Goal: Task Accomplishment & Management: Manage account settings

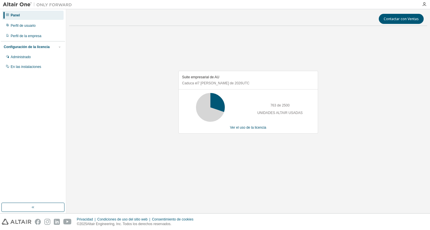
click at [83, 52] on div "Suite empresarial de AU Caduca el 7 de agosto de 2026 UTC 763 de 2500 UNIDADES …" at bounding box center [248, 105] width 358 height 149
click at [34, 27] on font "Perfil de usuario" at bounding box center [23, 26] width 25 height 4
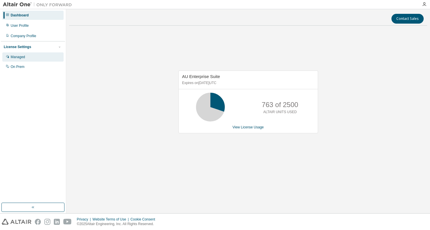
click at [40, 60] on div "Managed" at bounding box center [32, 56] width 61 height 9
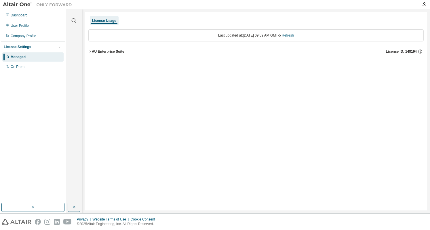
click at [294, 36] on link "Refresh" at bounding box center [288, 35] width 12 height 4
click at [91, 52] on icon "button" at bounding box center [89, 51] width 3 height 3
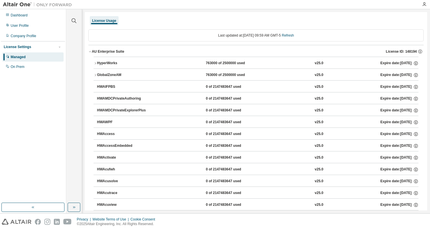
click at [91, 51] on icon "button" at bounding box center [89, 51] width 3 height 3
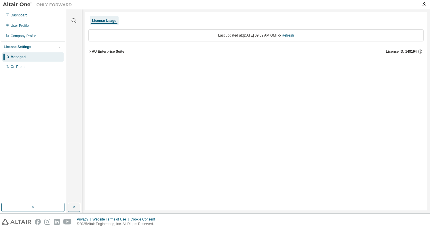
click at [91, 51] on icon "button" at bounding box center [89, 51] width 3 height 3
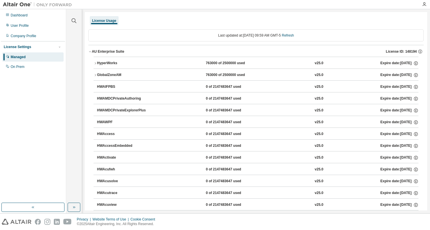
click at [199, 61] on div "HyperWorks 763000 of 2500000 used v25.0 Expire date: 2026-08-07" at bounding box center [258, 63] width 322 height 5
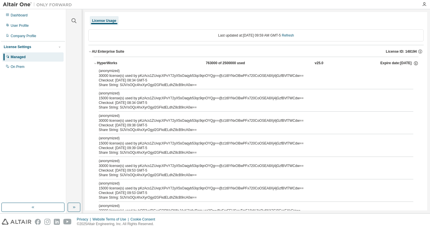
click at [139, 66] on button "HyperWorks 763000 of 2500000 used v25.0 Expire date: 2026-08-07" at bounding box center [256, 63] width 325 height 13
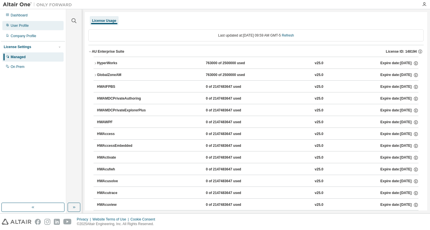
click at [27, 25] on div "User Profile" at bounding box center [20, 25] width 18 height 5
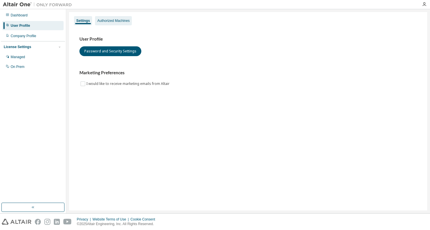
click at [110, 19] on div "Authorized Machines" at bounding box center [113, 20] width 32 height 5
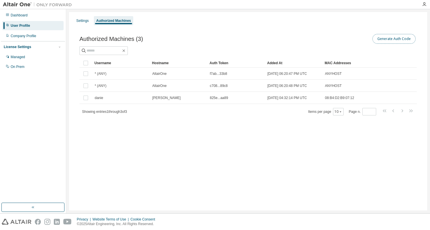
click at [387, 38] on button "Generate Auth Code" at bounding box center [393, 39] width 43 height 10
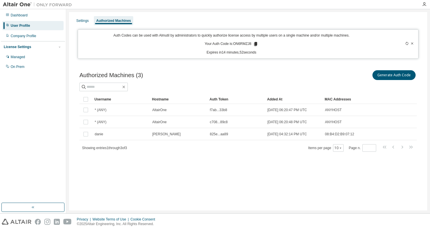
click at [256, 43] on icon at bounding box center [255, 44] width 3 height 4
click at [341, 61] on div "Settings Authorized Machines Auth Codes can be used with Almutil by administrat…" at bounding box center [248, 111] width 358 height 198
click at [412, 43] on icon at bounding box center [412, 43] width 2 height 2
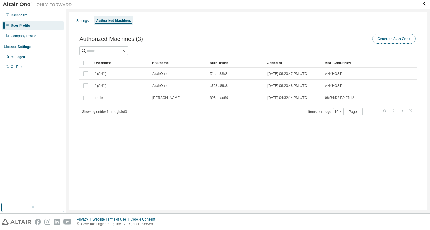
click at [409, 41] on button "Generate Auth Code" at bounding box center [393, 39] width 43 height 10
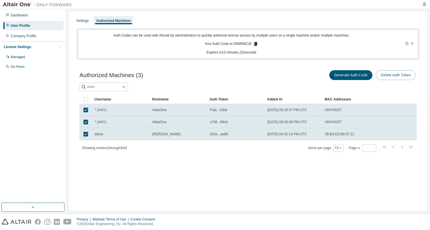
click at [401, 76] on button "Delete Auth Token" at bounding box center [396, 75] width 40 height 10
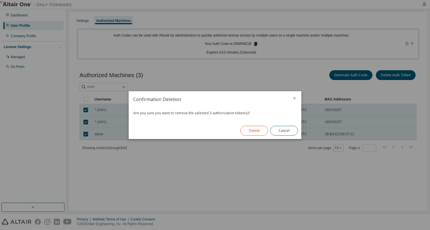
click at [247, 133] on button "Delete" at bounding box center [254, 131] width 28 height 10
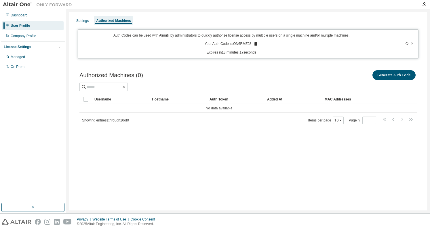
click at [405, 81] on div "Authorized Machines (0) Generate Auth Code" at bounding box center [247, 80] width 337 height 22
click at [405, 79] on button "Generate Auth Code" at bounding box center [393, 75] width 43 height 10
drag, startPoint x: 360, startPoint y: 68, endPoint x: 295, endPoint y: 45, distance: 69.1
click at [360, 68] on div "Authorized Machines (0) Generate Auth Code Clear Load Save Save As Field Operat…" at bounding box center [248, 100] width 351 height 77
click at [255, 44] on icon at bounding box center [255, 44] width 3 height 4
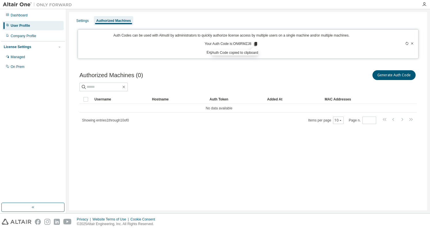
click at [362, 72] on div "Generate Auth Code" at bounding box center [332, 75] width 169 height 12
click at [391, 77] on button "Generate Auth Code" at bounding box center [393, 75] width 43 height 10
click at [412, 44] on icon at bounding box center [411, 43] width 3 height 3
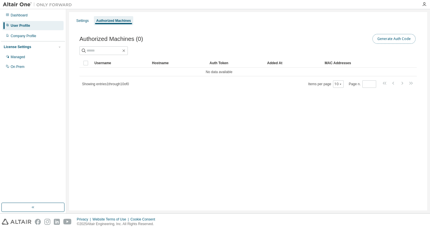
click at [393, 38] on button "Generate Auth Code" at bounding box center [393, 39] width 43 height 10
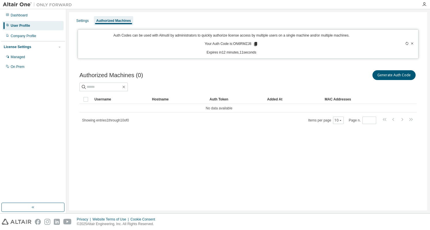
click at [257, 44] on icon at bounding box center [255, 43] width 5 height 5
click at [374, 168] on div "Settings Authorized Machines Auth Codes can be used with Almutil by administrat…" at bounding box center [248, 111] width 358 height 198
click at [354, 80] on div "Generate Auth Code" at bounding box center [332, 75] width 169 height 12
click at [30, 16] on div "Dashboard" at bounding box center [32, 15] width 61 height 9
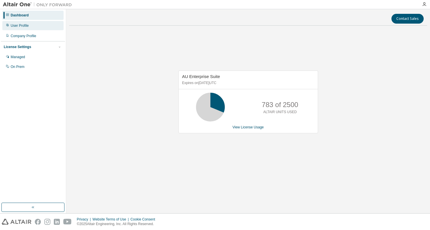
click at [29, 27] on div "User Profile" at bounding box center [32, 25] width 61 height 9
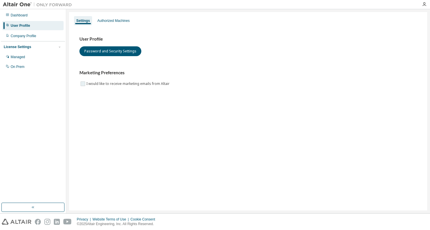
click at [87, 85] on label "I would like to receive marketing emails from Altair" at bounding box center [128, 83] width 84 height 7
click at [106, 22] on div "Authorized Machines" at bounding box center [113, 20] width 32 height 5
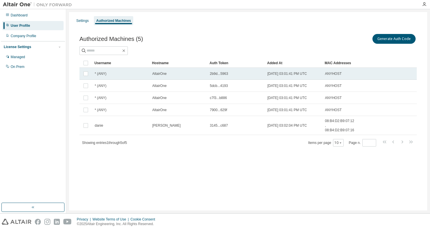
click at [267, 75] on span "2025-08-19 03:01:41 PM UTC" at bounding box center [286, 73] width 39 height 5
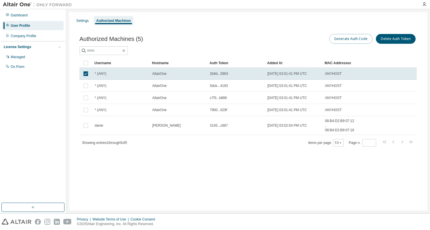
click at [346, 39] on button "Generate Auth Code" at bounding box center [350, 39] width 43 height 10
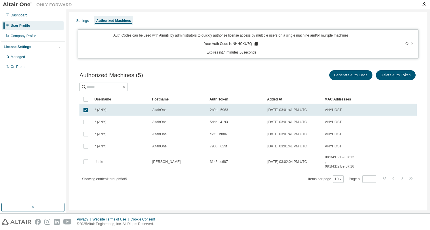
click at [257, 45] on icon at bounding box center [256, 44] width 3 height 4
click at [382, 65] on div "Authorized Machines (5) Generate Auth Code Delete Auth Token Clear Load Save Sa…" at bounding box center [248, 130] width 351 height 136
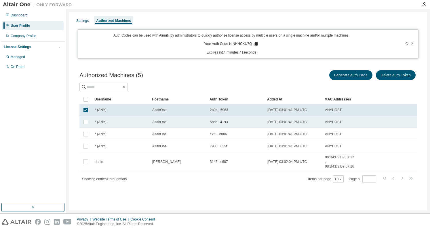
click at [120, 122] on div "* (ANY)" at bounding box center [121, 122] width 52 height 5
click at [125, 110] on div "* (ANY)" at bounding box center [121, 110] width 52 height 5
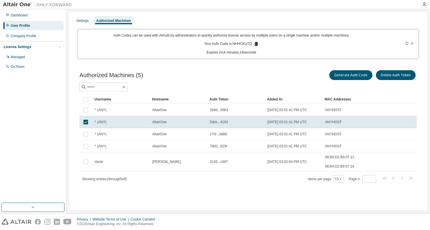
click at [252, 124] on td "5dcb...4193" at bounding box center [236, 122] width 58 height 12
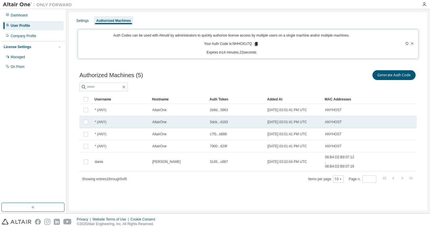
click at [275, 125] on td "2025-08-19 03:01:41 PM UTC" at bounding box center [294, 122] width 58 height 12
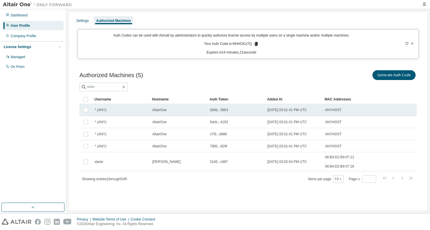
click at [274, 112] on td "2025-08-19 03:01:41 PM UTC" at bounding box center [294, 110] width 58 height 12
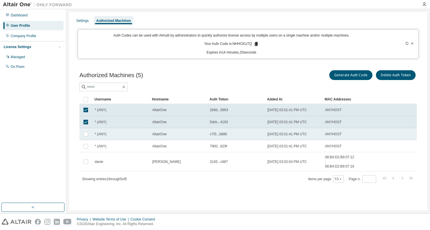
click at [267, 131] on td "2025-08-19 03:01:41 PM UTC" at bounding box center [294, 134] width 58 height 12
click at [261, 144] on div "7900...629f" at bounding box center [236, 146] width 52 height 5
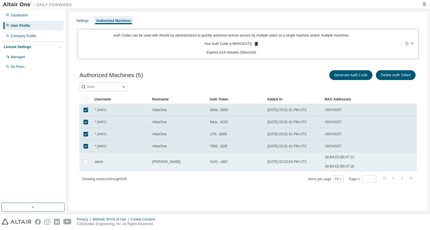
click at [256, 159] on div "3145...c687" at bounding box center [236, 161] width 52 height 5
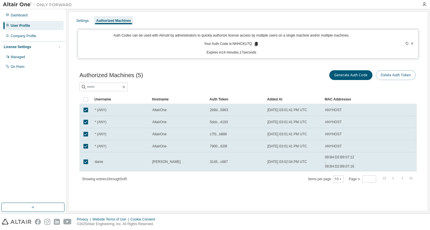
click at [394, 74] on button "Delete Auth Token" at bounding box center [396, 75] width 40 height 10
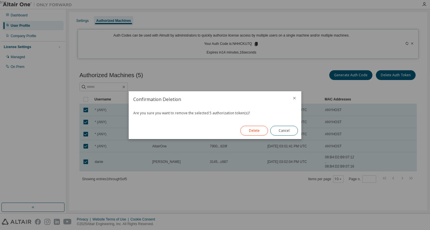
click at [264, 130] on button "Delete" at bounding box center [254, 131] width 28 height 10
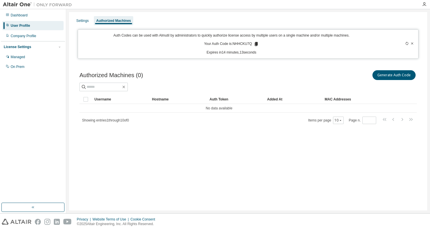
click at [412, 45] on icon at bounding box center [411, 43] width 3 height 3
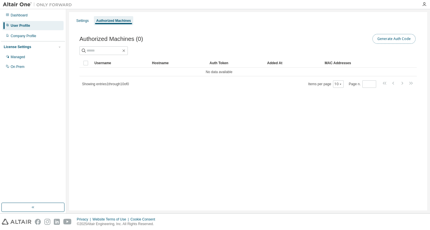
click at [412, 40] on button "Generate Auth Code" at bounding box center [393, 39] width 43 height 10
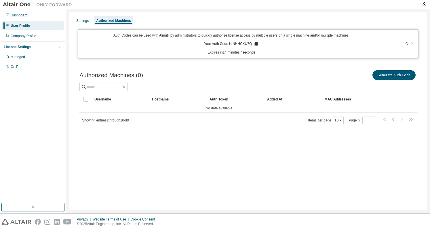
click at [405, 45] on icon at bounding box center [406, 43] width 3 height 3
click at [407, 43] on icon at bounding box center [406, 43] width 3 height 3
click at [411, 42] on icon at bounding box center [411, 43] width 3 height 3
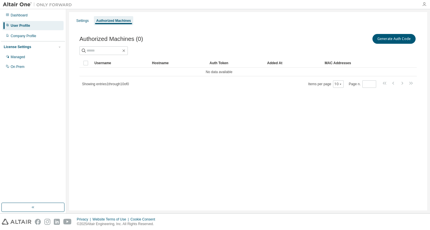
click at [425, 5] on icon "button" at bounding box center [424, 4] width 5 height 5
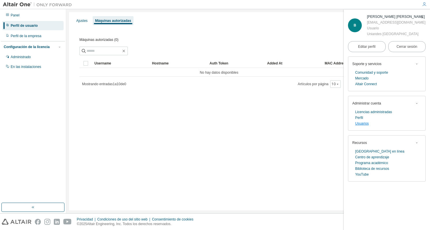
click at [364, 121] on link "Usuarios" at bounding box center [362, 124] width 14 height 6
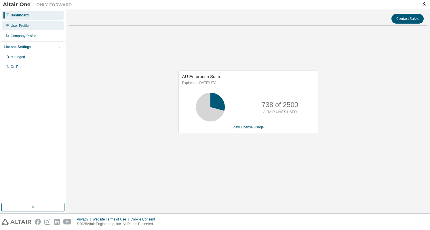
click at [29, 26] on div "User Profile" at bounding box center [32, 25] width 61 height 9
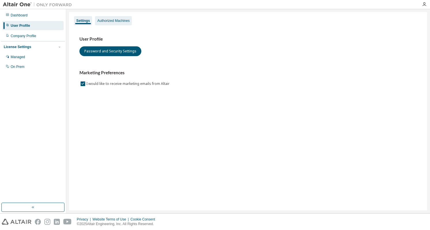
click at [105, 21] on div "Authorized Machines" at bounding box center [113, 20] width 32 height 5
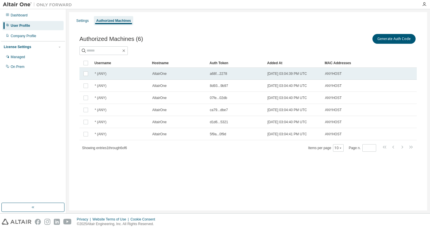
click at [147, 71] on td "* (ANY)" at bounding box center [121, 74] width 58 height 12
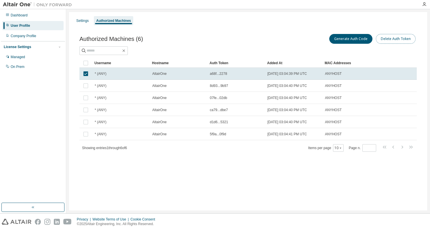
click at [377, 41] on button "Delete Auth Token" at bounding box center [396, 39] width 40 height 10
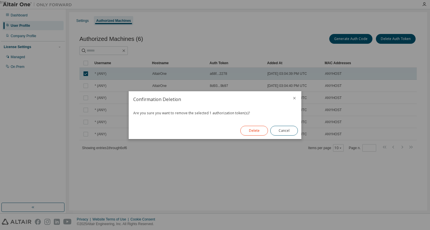
click at [253, 132] on button "Delete" at bounding box center [254, 131] width 28 height 10
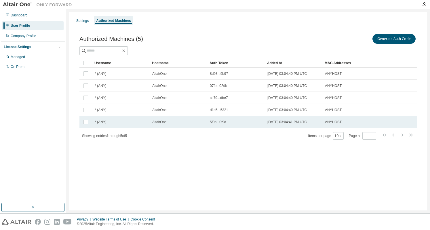
click at [236, 125] on td "5f9a...0f9d" at bounding box center [236, 122] width 58 height 12
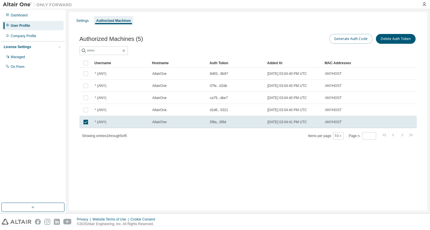
click at [347, 39] on button "Generate Auth Code" at bounding box center [350, 39] width 43 height 10
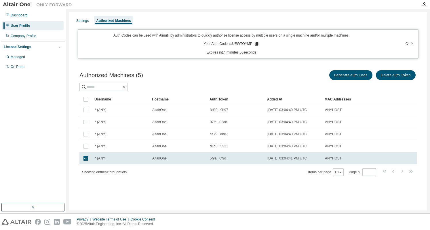
click at [255, 44] on icon at bounding box center [256, 44] width 3 height 4
click at [359, 62] on div "Authorized Machines (5) Generate Auth Code Delete Auth Token Clear Load Save Sa…" at bounding box center [248, 126] width 351 height 129
click at [254, 43] on icon at bounding box center [256, 43] width 5 height 5
click at [226, 217] on div "Privacy Website Terms of Use Cookie Consent © 2025 Altair Engineering, Inc. All…" at bounding box center [215, 222] width 430 height 16
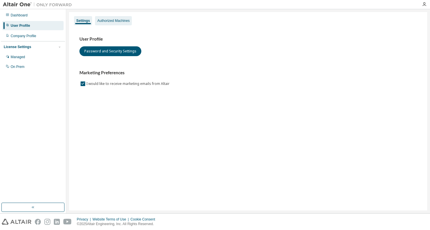
click at [106, 19] on div "Authorized Machines" at bounding box center [113, 20] width 32 height 5
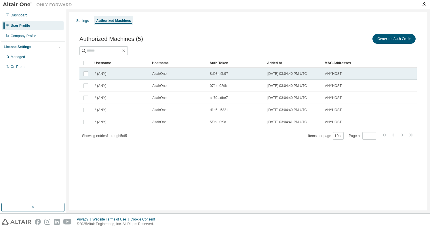
click at [333, 72] on span "ANYHOST" at bounding box center [333, 73] width 17 height 5
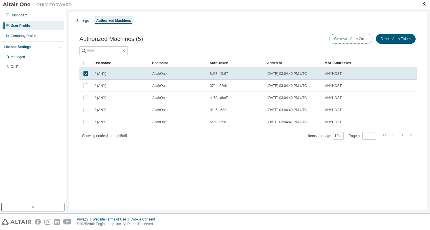
click at [349, 42] on button "Generate Auth Code" at bounding box center [350, 39] width 43 height 10
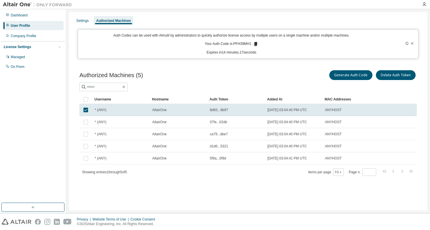
click at [408, 92] on div "Authorized Machines (5) Generate Auth Code Delete Auth Token Clear Load Save Sa…" at bounding box center [247, 122] width 337 height 107
click at [427, 5] on div at bounding box center [425, 4] width 12 height 5
click at [426, 3] on icon "button" at bounding box center [424, 4] width 5 height 5
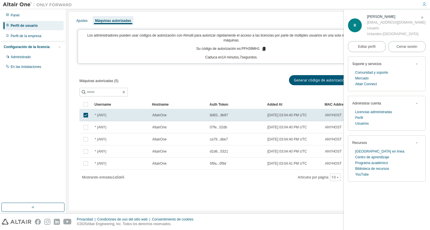
click at [397, 54] on div "Editar perfil Cerrar sesión" at bounding box center [387, 47] width 78 height 20
click at [247, 199] on div "Ajustes Máquinas autorizadas Los administradores pueden usar códigos de autoriz…" at bounding box center [248, 111] width 358 height 198
click at [373, 111] on font "Licencias administradas" at bounding box center [373, 112] width 37 height 4
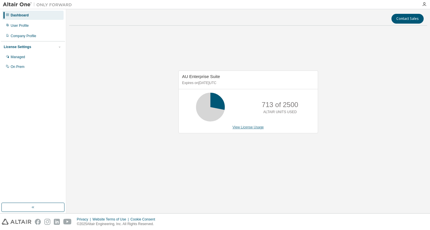
click at [258, 129] on link "View License Usage" at bounding box center [248, 127] width 31 height 4
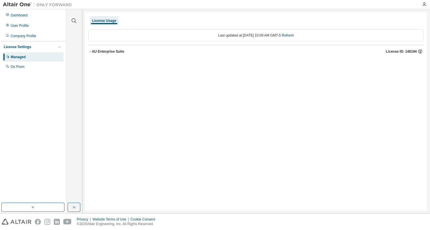
click at [419, 51] on icon "button" at bounding box center [420, 51] width 5 height 5
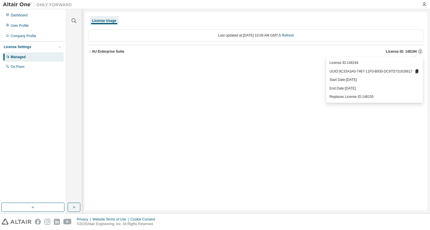
click at [291, 65] on div "License Usage Last updated at: [DATE] 10:09 AM GMT-5 Refresh AU Enterprise Suit…" at bounding box center [256, 111] width 342 height 198
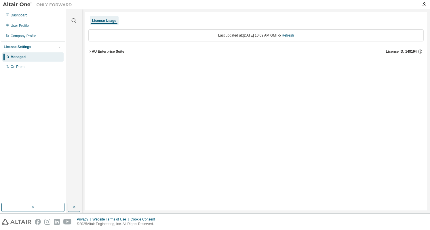
click at [268, 37] on div "Last updated at: [DATE] 10:09 AM GMT-5 Refresh" at bounding box center [255, 35] width 335 height 12
click at [292, 36] on link "Refresh" at bounding box center [288, 35] width 12 height 4
click at [91, 52] on icon "button" at bounding box center [89, 51] width 3 height 3
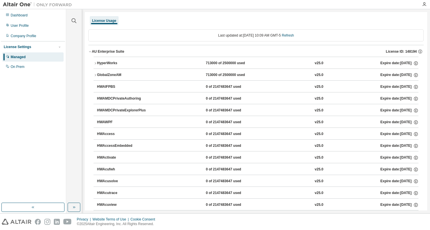
click at [91, 52] on icon "button" at bounding box center [89, 51] width 3 height 3
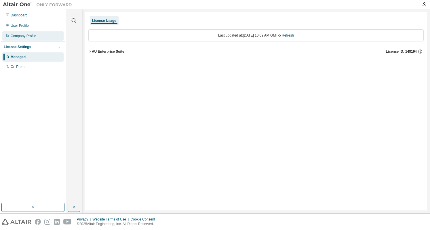
click at [31, 34] on div "Company Profile" at bounding box center [24, 36] width 26 height 5
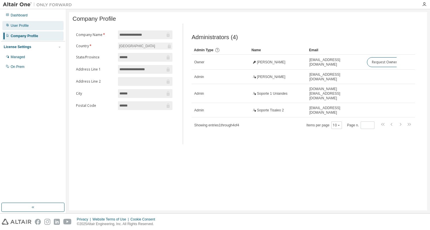
click at [31, 28] on div "User Profile" at bounding box center [32, 25] width 61 height 9
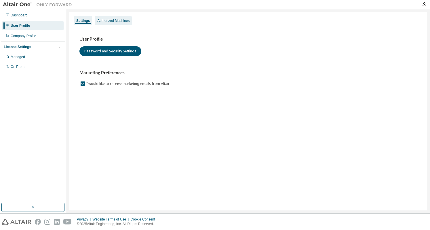
click at [106, 22] on div "Authorized Machines" at bounding box center [113, 20] width 32 height 5
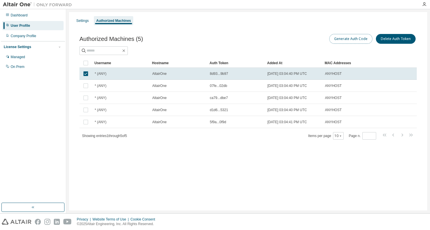
click at [357, 41] on button "Generate Auth Code" at bounding box center [350, 39] width 43 height 10
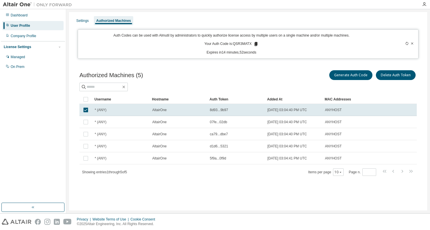
click at [255, 44] on icon at bounding box center [255, 44] width 3 height 4
